Goal: Task Accomplishment & Management: Use online tool/utility

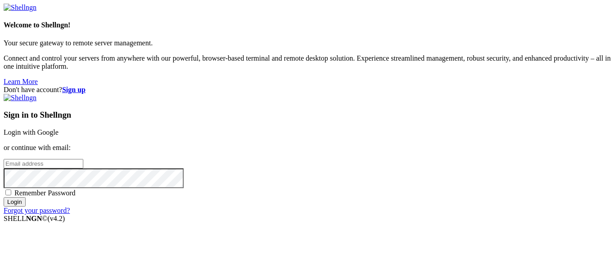
click at [58, 129] on link "Login with Google" at bounding box center [31, 133] width 55 height 8
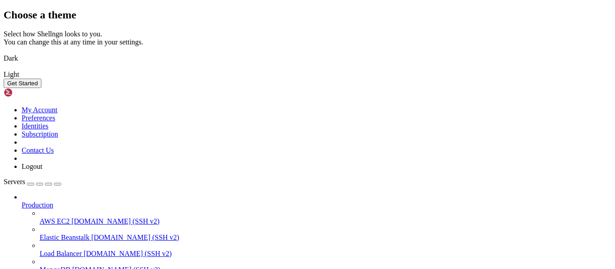
click at [4, 53] on img at bounding box center [4, 53] width 0 height 0
click at [4, 69] on img at bounding box center [4, 69] width 0 height 0
click at [4, 53] on img at bounding box center [4, 53] width 0 height 0
click at [41, 88] on button "Get Started" at bounding box center [23, 83] width 38 height 9
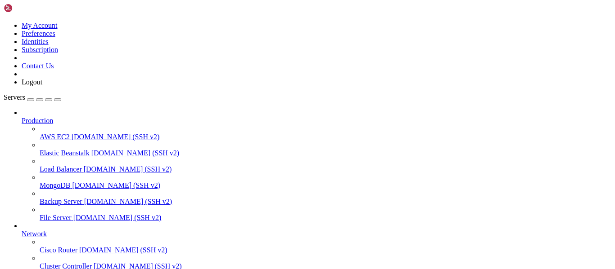
scroll to position [70, 0]
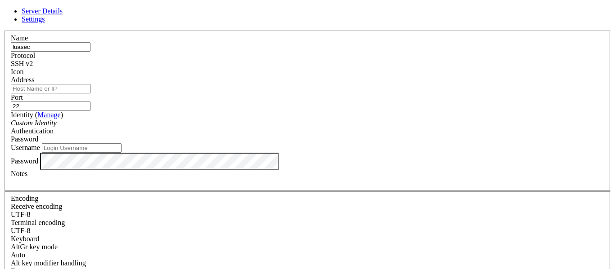
type input "luasec"
click at [90, 90] on input "Address" at bounding box center [51, 88] width 80 height 9
paste input "[TECHNICAL_ID]"
type input "[TECHNICAL_ID]"
click at [121, 153] on input "Username" at bounding box center [82, 148] width 80 height 9
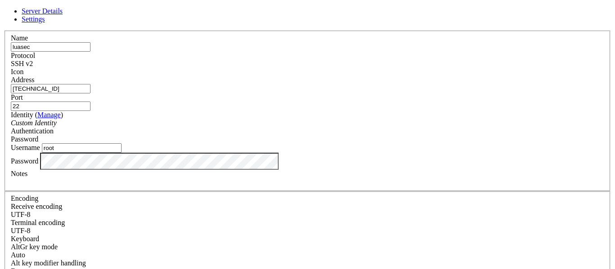
type input "root"
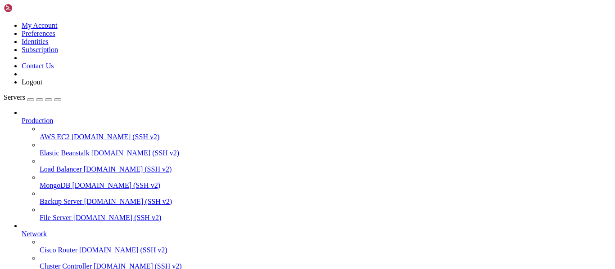
scroll to position [94, 0]
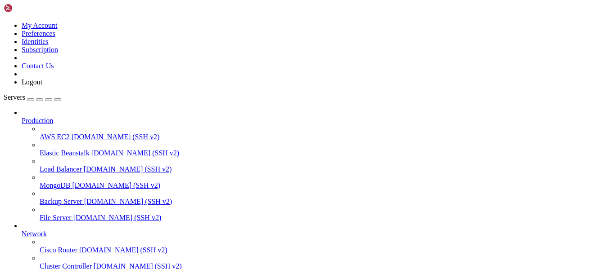
scroll to position [81, 0]
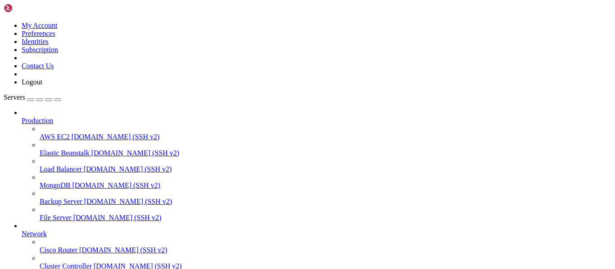
scroll to position [0, 0]
type input "/root/luasec/frontend"
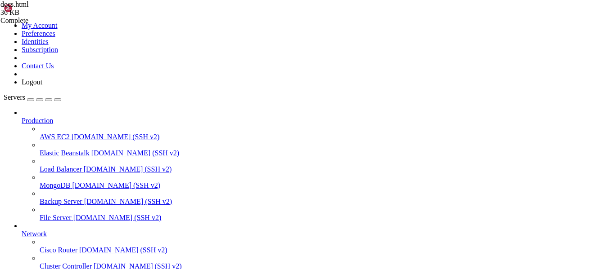
type textarea "<meta charset="UTF-8">"
type input "about the back"
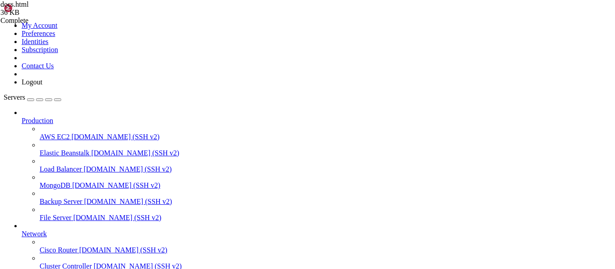
drag, startPoint x: 340, startPoint y: 142, endPoint x: 122, endPoint y: 140, distance: 218.2
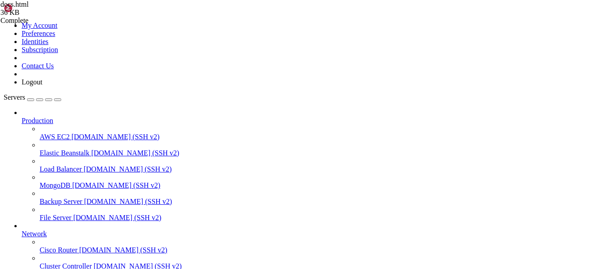
type textarea "<div id="content-backend" class="content-pane hidden"> <h2 class="text-2xl font…"
type textarea "</div>"
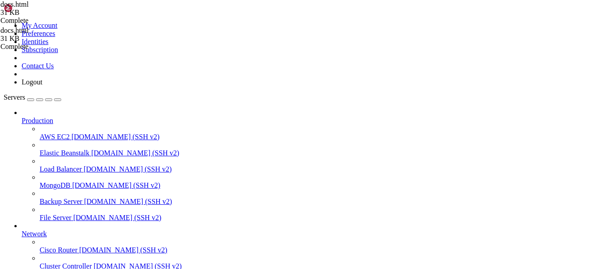
type textarea "font-weight: 400;"
type input "about-bac"
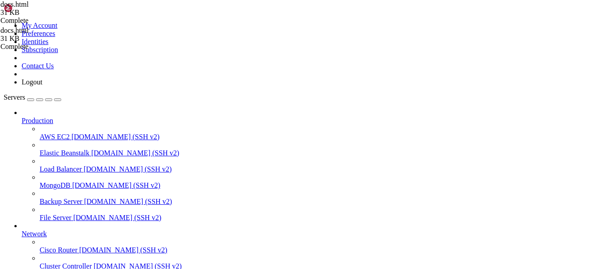
type input "backend"
type textarea "'overview': ['content-welcome','content-support','content-dashboard','content-b…"
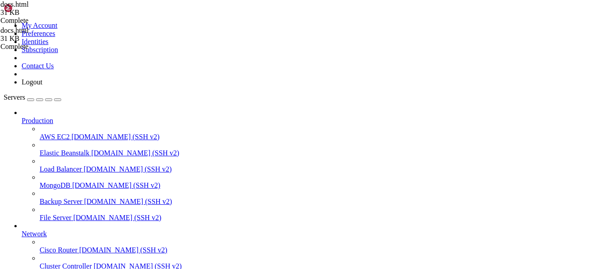
click at [90, 43] on span "docs.html 31 KB" at bounding box center [45, 35] width 90 height 16
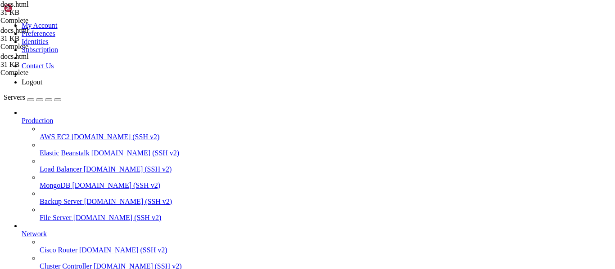
scroll to position [1503, 0]
type textarea "}"
type input "a"
type input "backend"
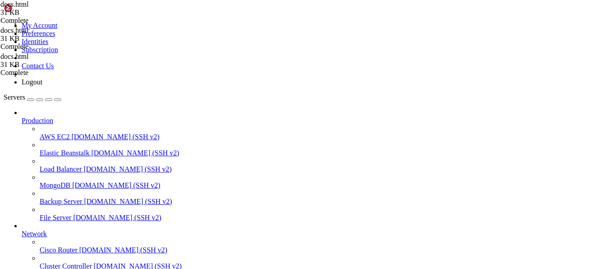
scroll to position [1792, 0]
type input "about the"
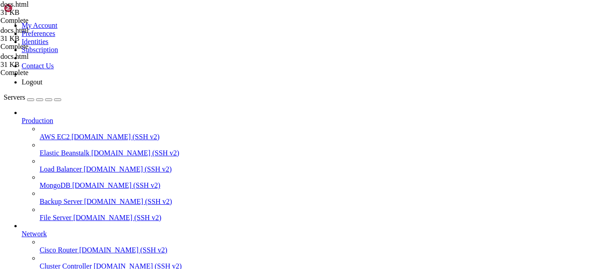
type textarea "<div class="text-green-400 font-semibold mt-2">✅ You’re all set! Test your scri…"
type textarea "</html>"
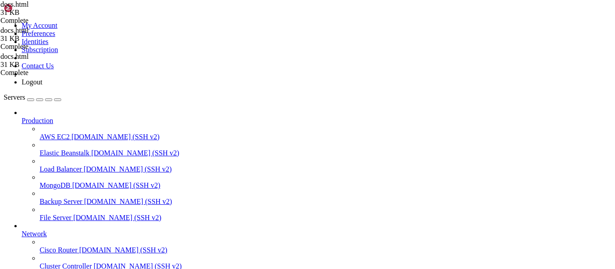
scroll to position [3654, 0]
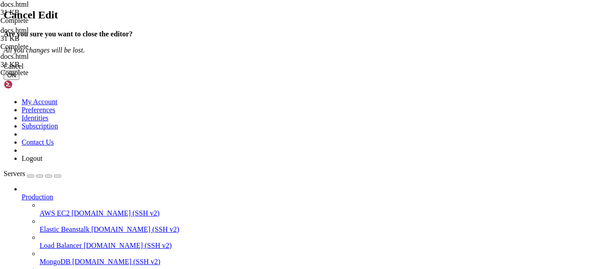
click at [19, 80] on button "OK" at bounding box center [12, 75] width 16 height 9
